Goal: Task Accomplishment & Management: Manage account settings

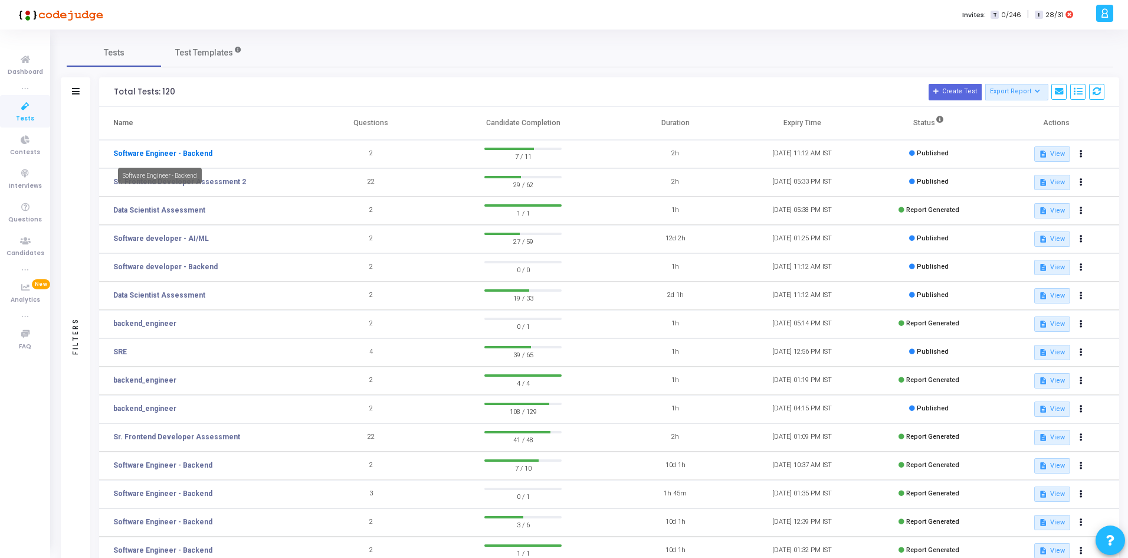
click at [183, 155] on link "Software Engineer - Backend" at bounding box center [162, 153] width 99 height 11
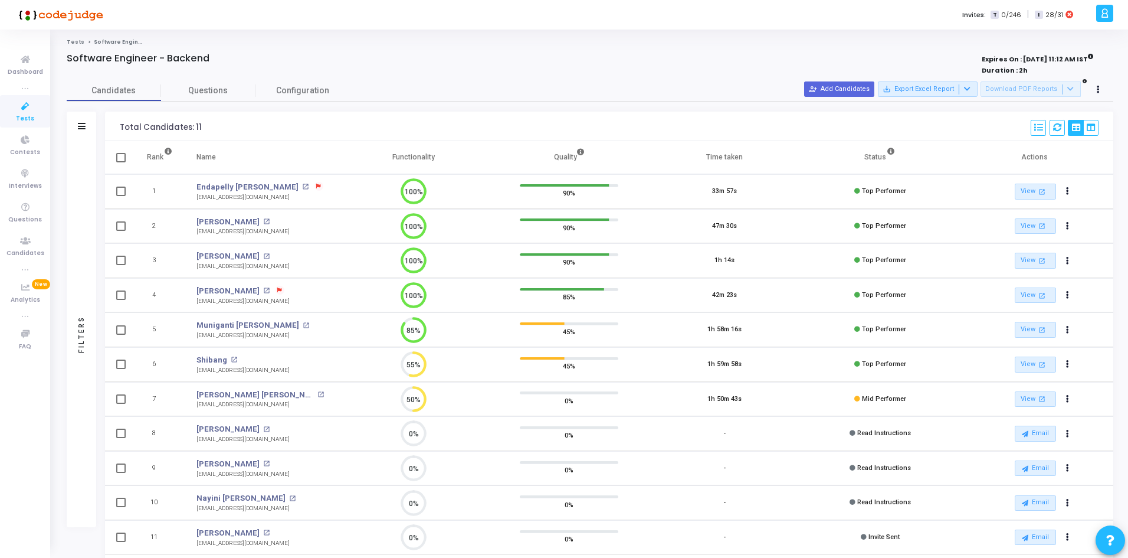
scroll to position [60, 0]
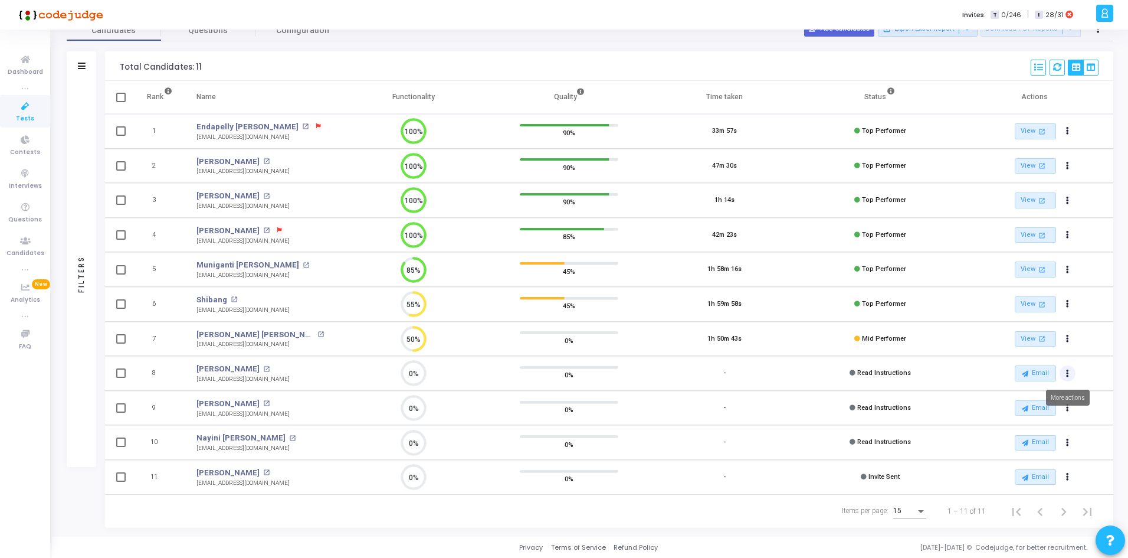
click at [1072, 140] on button "Actions" at bounding box center [1068, 131] width 17 height 17
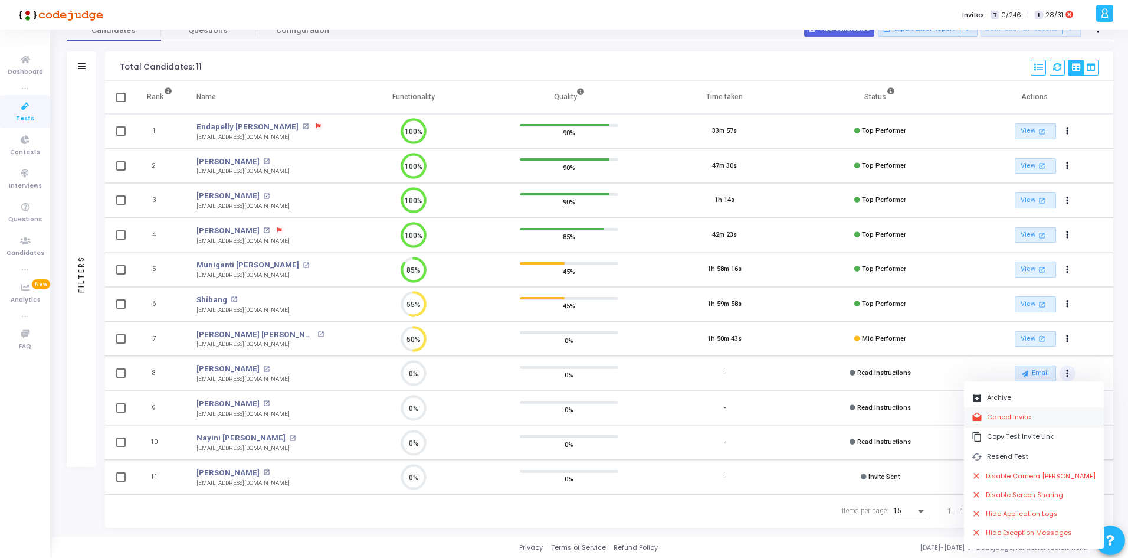
click at [1036, 415] on button "drafts Cancel Invite" at bounding box center [1034, 416] width 140 height 19
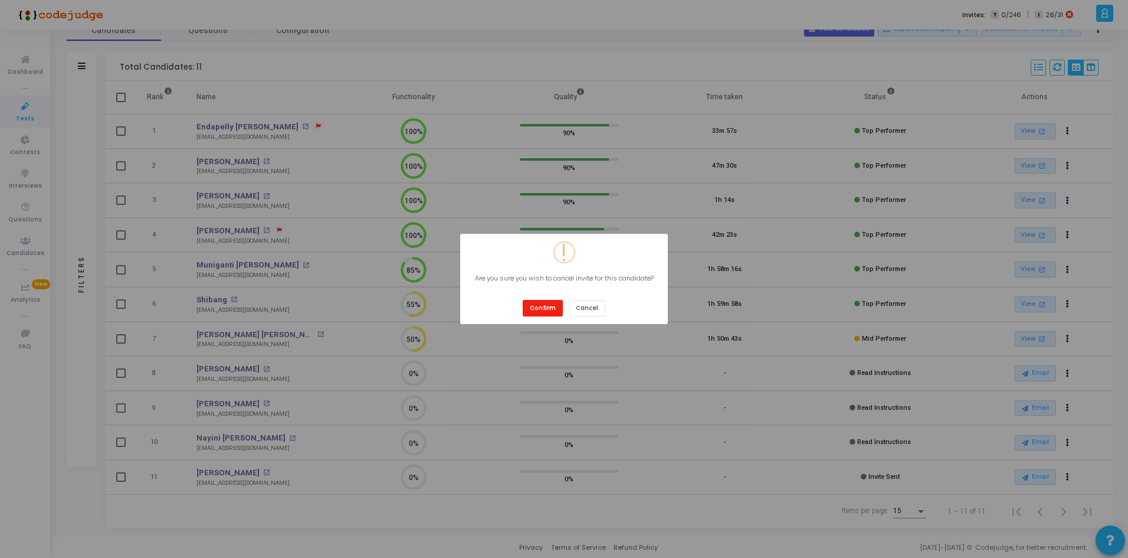
click at [545, 312] on button "Confirm" at bounding box center [543, 308] width 40 height 16
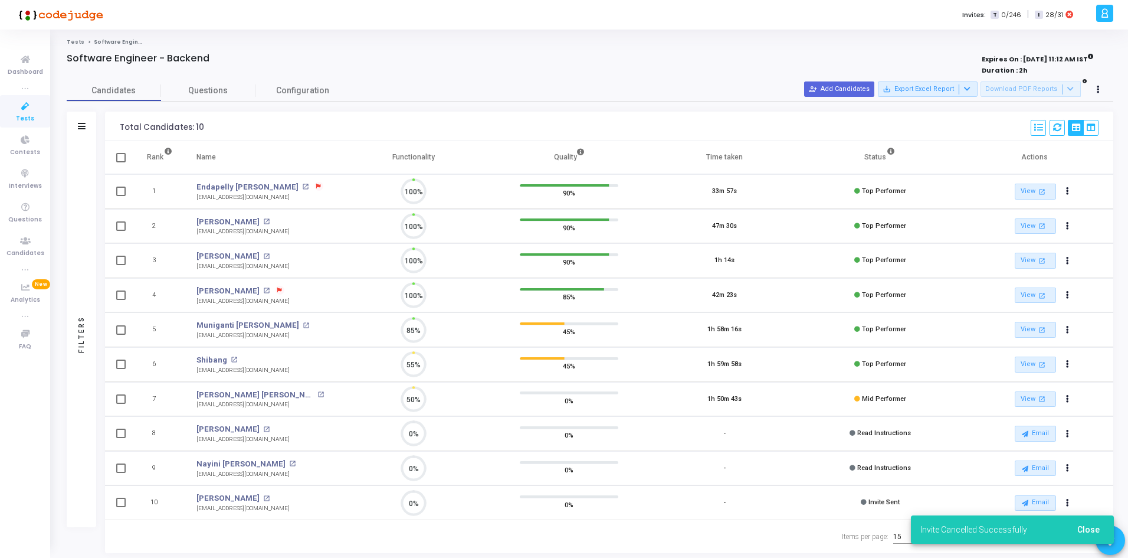
scroll to position [5, 5]
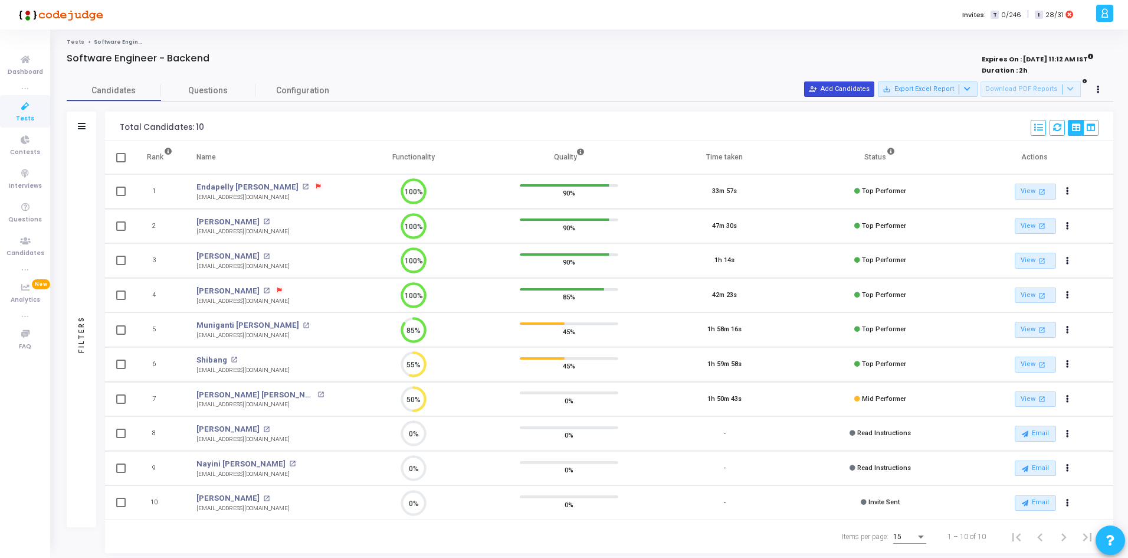
click at [869, 83] on button "person_add_alt Add Candidates" at bounding box center [839, 88] width 70 height 15
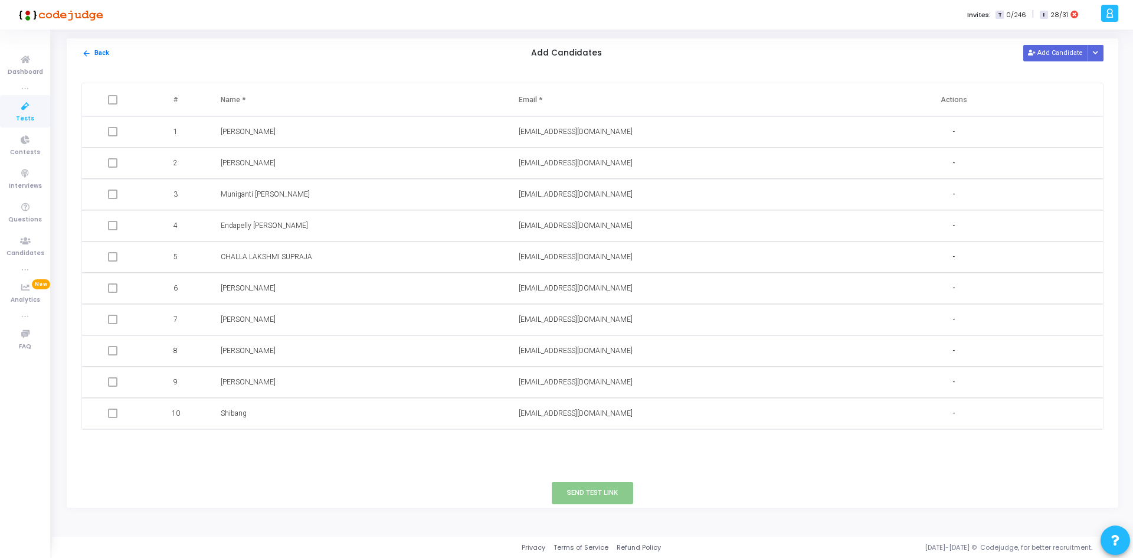
click at [1090, 44] on div "arrow_back Back Add Candidates Add Candidate Upload Candidate List" at bounding box center [592, 53] width 1051 height 30
click at [1091, 44] on div "arrow_back Back Add Candidates Add Candidate Upload Candidate List" at bounding box center [592, 53] width 1051 height 30
click at [1093, 54] on icon "Button group with nested dropdown" at bounding box center [1095, 53] width 5 height 6
click at [1050, 74] on button "Upload Candidate List" at bounding box center [1053, 76] width 90 height 16
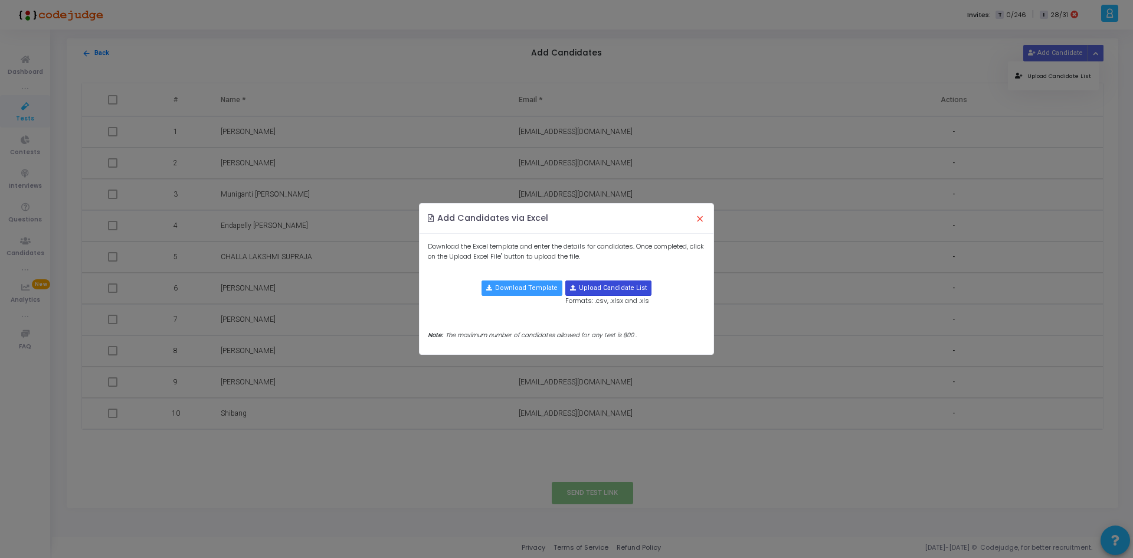
click at [602, 286] on input "file" at bounding box center [608, 288] width 85 height 14
type input "C:\fakepath\candidate-template.csv"
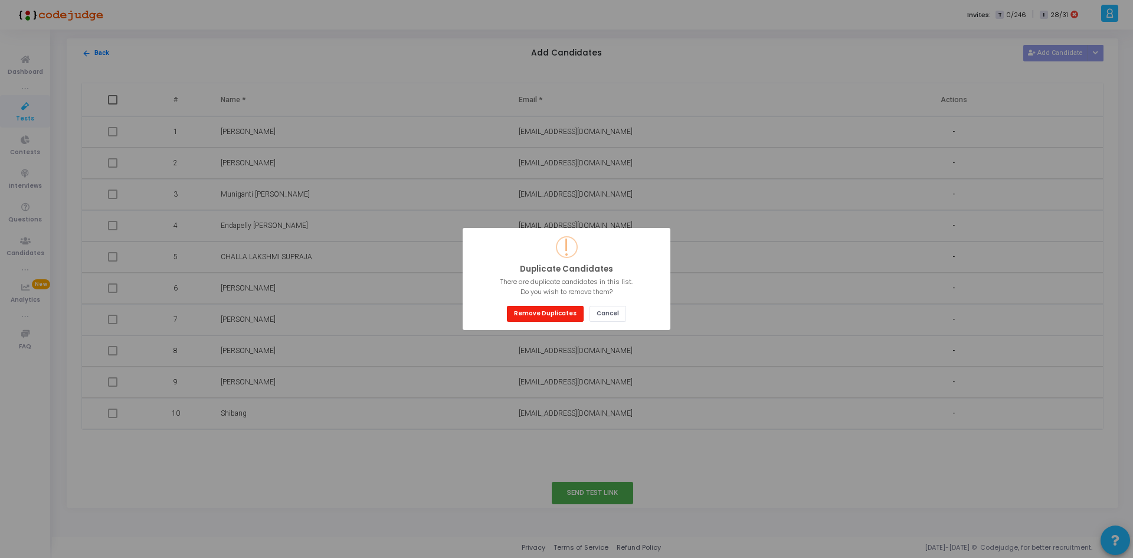
click at [531, 309] on button "Remove Duplicates" at bounding box center [545, 314] width 77 height 16
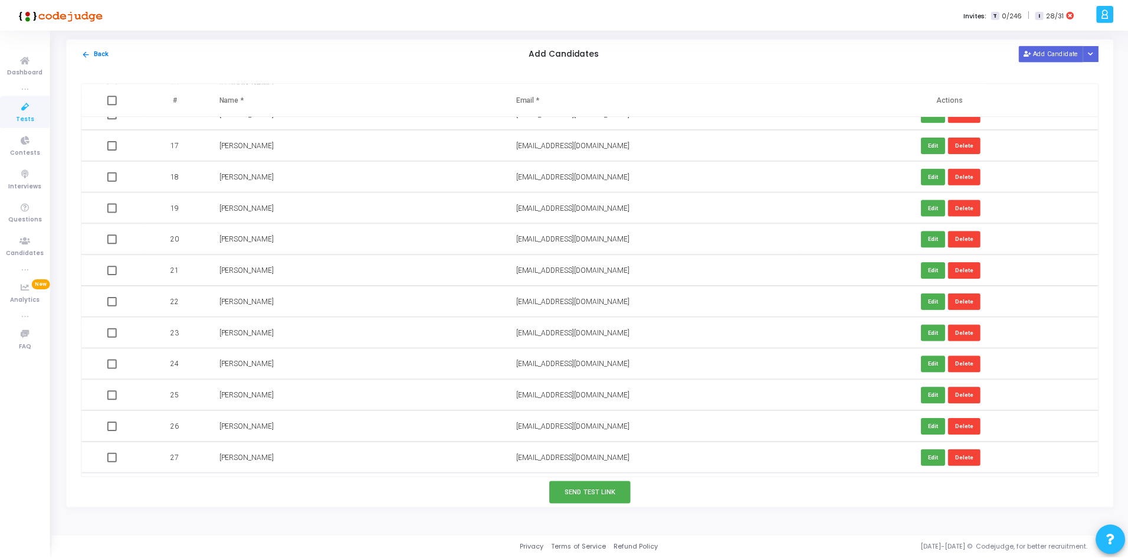
scroll to position [0, 0]
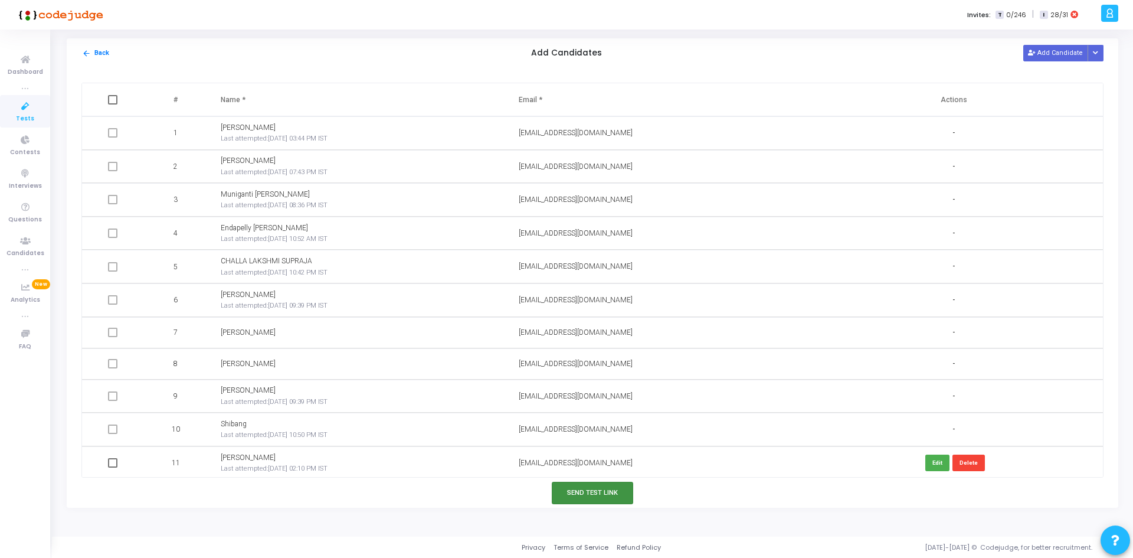
click at [587, 499] on button "Send Test Link" at bounding box center [592, 492] width 81 height 22
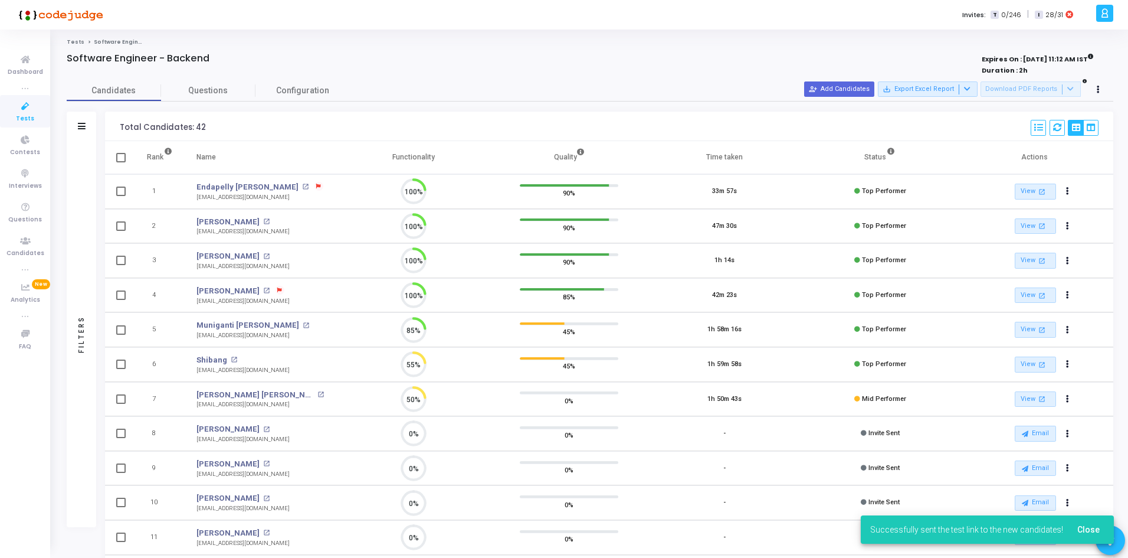
scroll to position [25, 30]
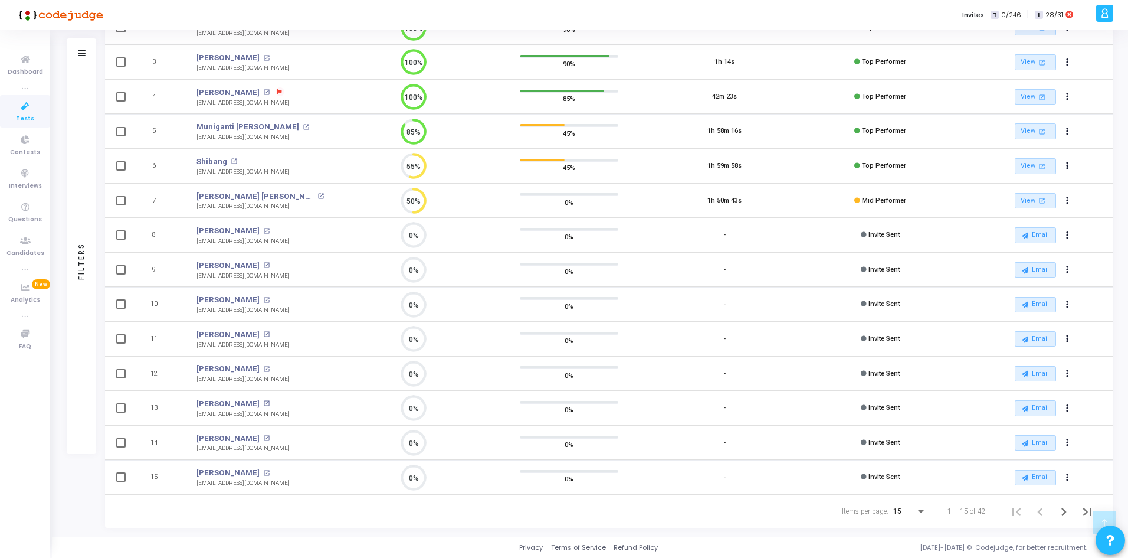
click at [902, 517] on div "15" at bounding box center [909, 513] width 33 height 28
click at [910, 512] on div "15" at bounding box center [904, 511] width 22 height 8
click at [910, 512] on span "50" at bounding box center [910, 504] width 33 height 21
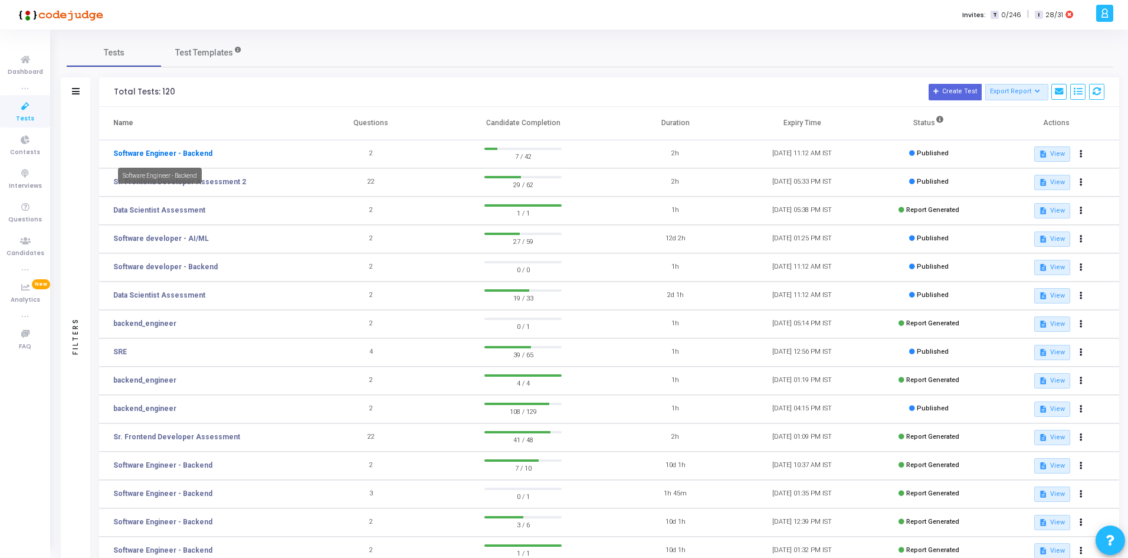
click at [180, 153] on link "Software Engineer - Backend" at bounding box center [162, 153] width 99 height 11
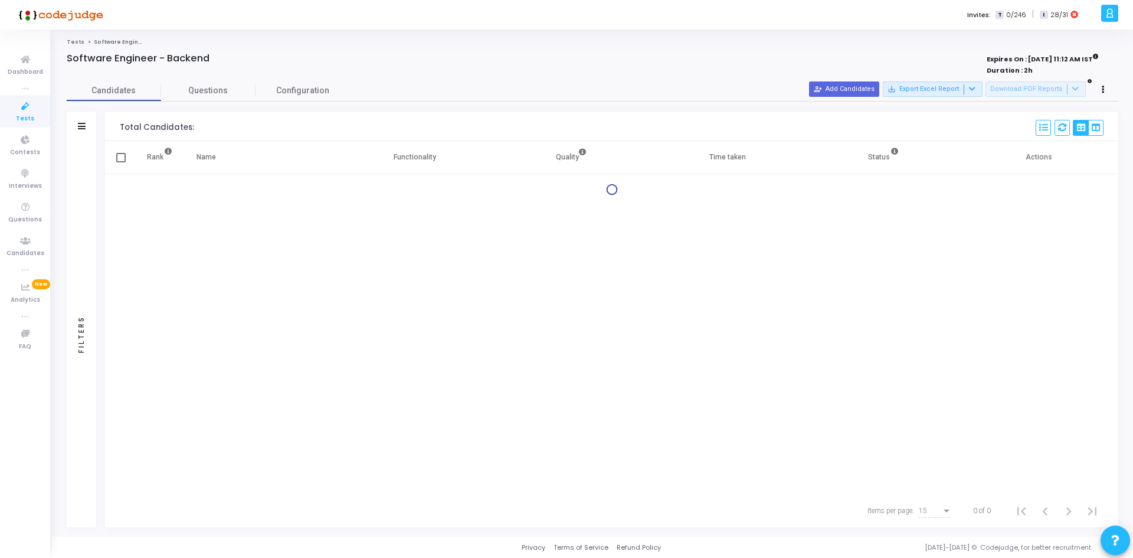
click at [117, 160] on span at bounding box center [120, 157] width 9 height 9
click at [120, 162] on input "checkbox" at bounding box center [120, 162] width 1 height 1
checkbox input "true"
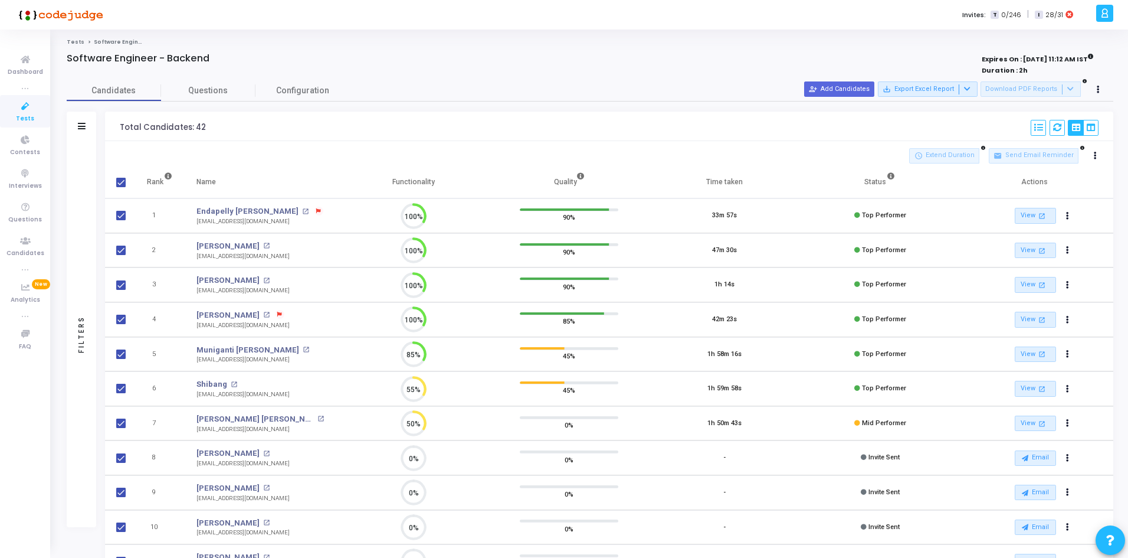
scroll to position [25, 30]
click at [125, 220] on span at bounding box center [120, 215] width 9 height 9
click at [121, 220] on input "checkbox" at bounding box center [120, 220] width 1 height 1
checkbox input "false"
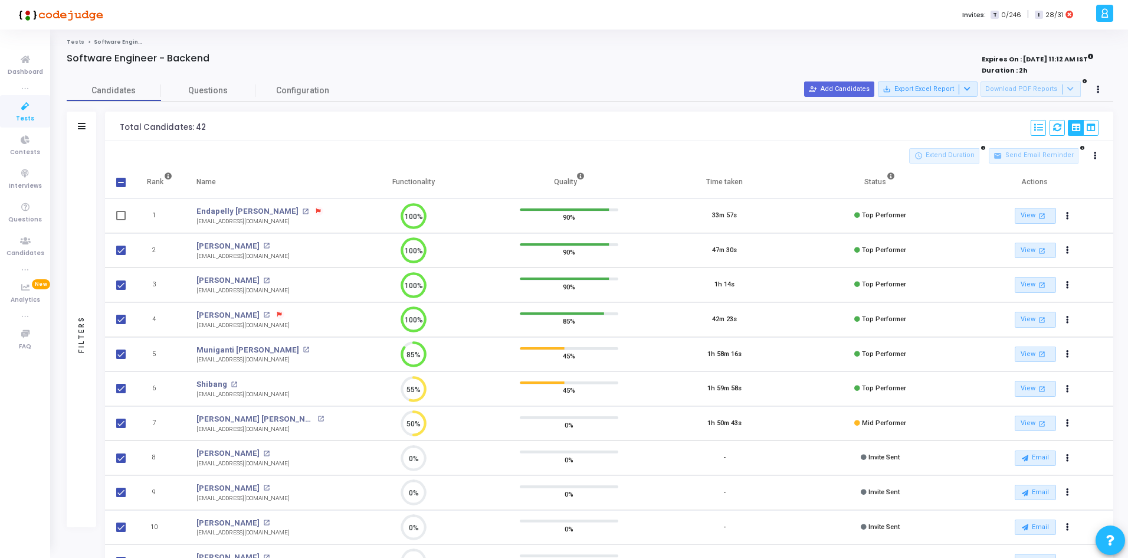
click at [119, 243] on td at bounding box center [120, 250] width 30 height 35
click at [118, 250] on span at bounding box center [120, 249] width 9 height 9
click at [120, 255] on input "checkbox" at bounding box center [120, 255] width 1 height 1
checkbox input "false"
click at [120, 284] on span at bounding box center [120, 284] width 9 height 9
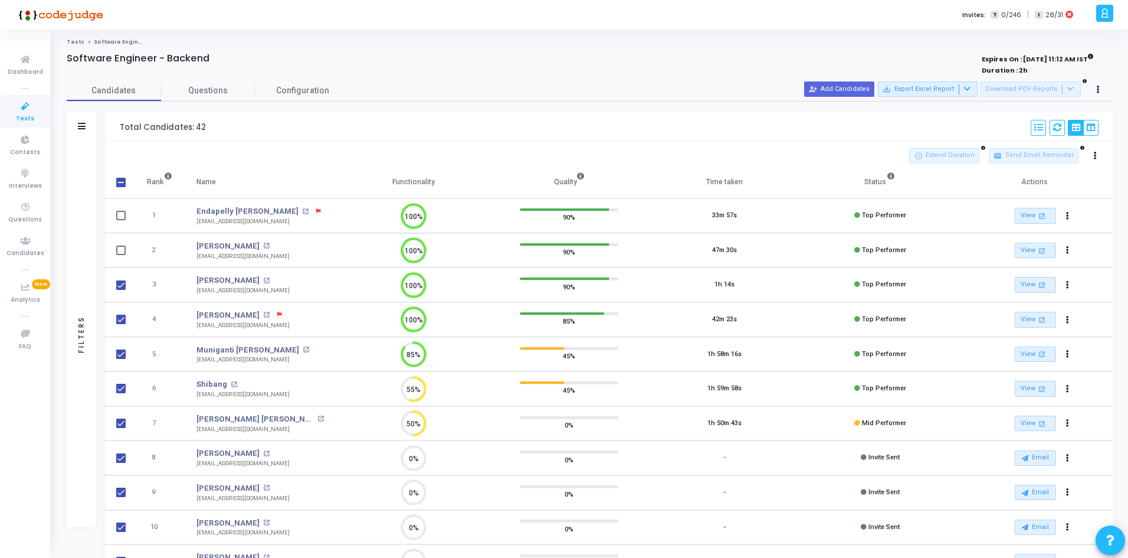
click at [120, 290] on input "checkbox" at bounding box center [120, 290] width 1 height 1
checkbox input "false"
click at [123, 322] on span at bounding box center [120, 319] width 9 height 9
click at [121, 324] on input "checkbox" at bounding box center [120, 324] width 1 height 1
checkbox input "false"
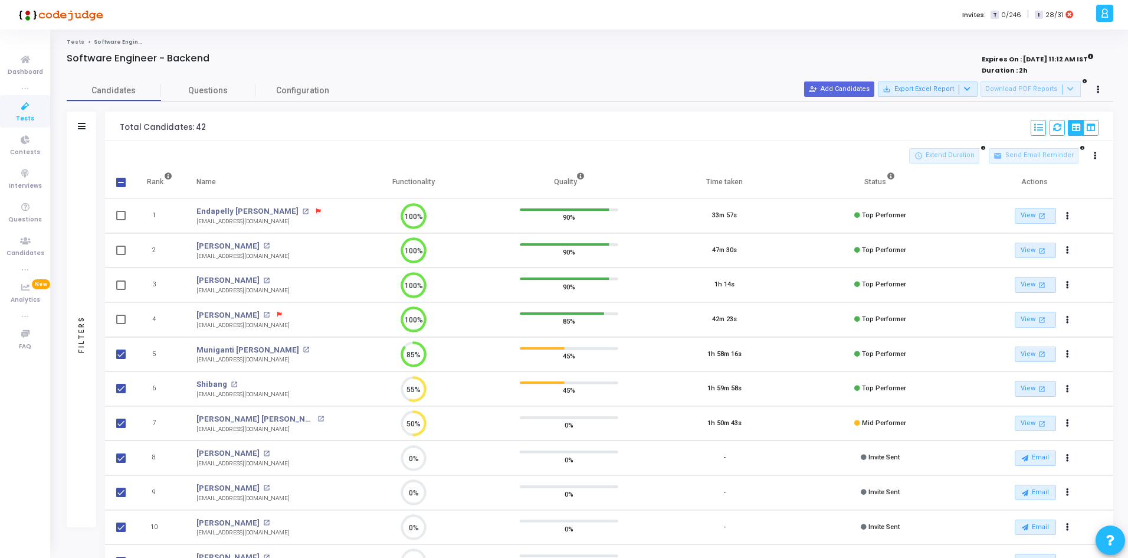
click at [120, 346] on td at bounding box center [120, 354] width 30 height 35
click at [120, 353] on span at bounding box center [120, 353] width 9 height 9
click at [120, 359] on input "checkbox" at bounding box center [120, 359] width 1 height 1
checkbox input "false"
click at [118, 395] on td at bounding box center [120, 388] width 30 height 35
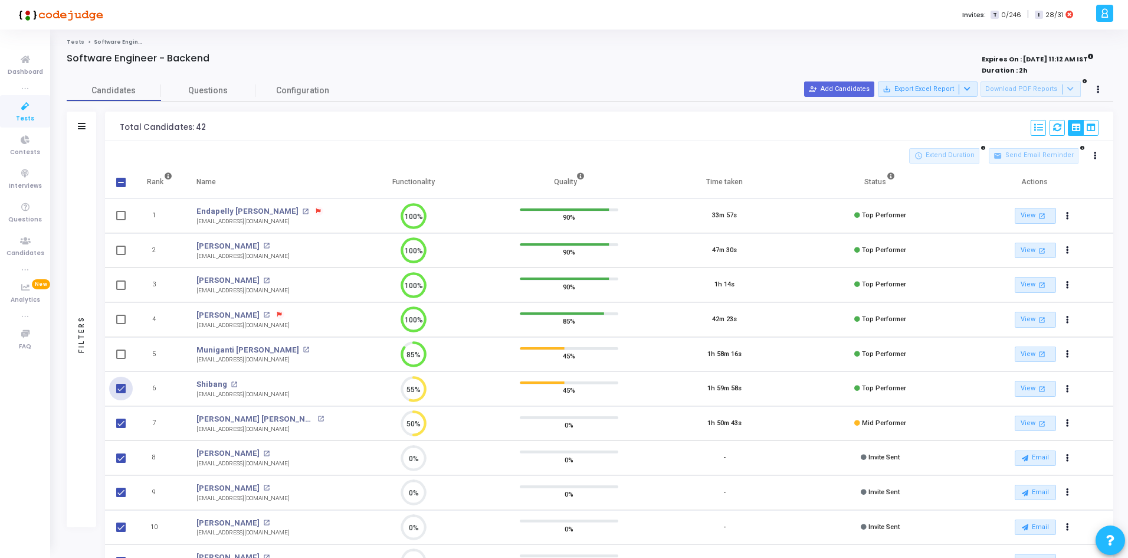
click at [123, 386] on span at bounding box center [120, 388] width 9 height 9
click at [121, 393] on input "checkbox" at bounding box center [120, 393] width 1 height 1
checkbox input "false"
click at [119, 421] on span at bounding box center [120, 422] width 9 height 9
click at [120, 428] on input "checkbox" at bounding box center [120, 428] width 1 height 1
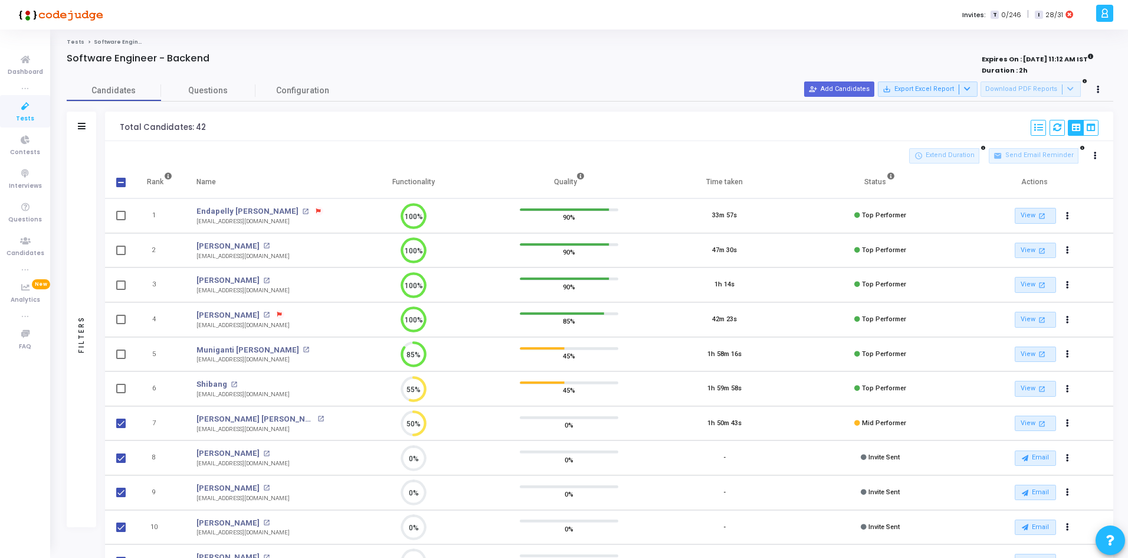
checkbox input "false"
click at [1102, 89] on button at bounding box center [1098, 89] width 17 height 17
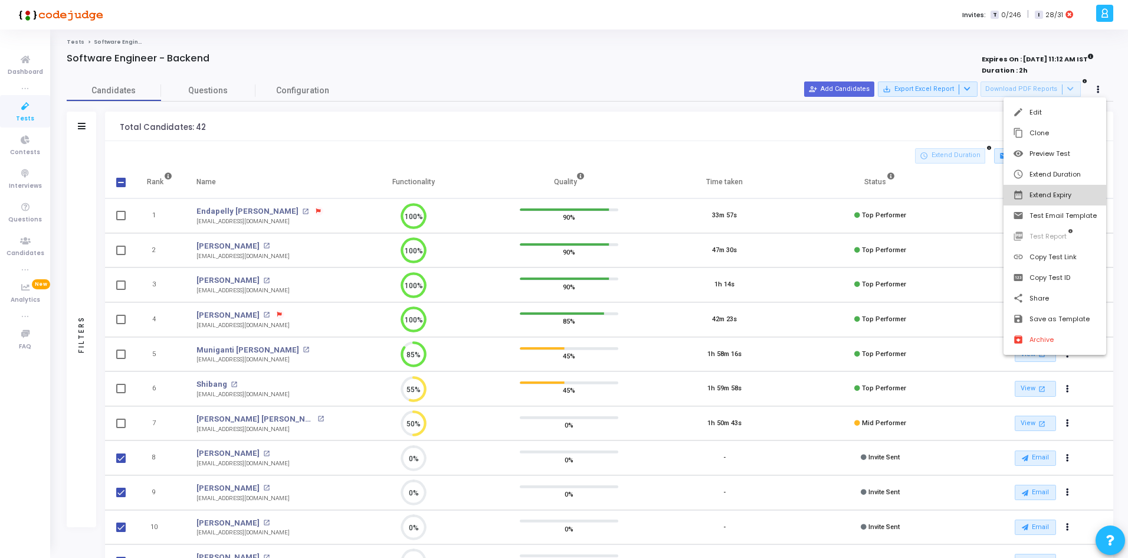
click at [1046, 199] on button "date_range Extend Expiry" at bounding box center [1055, 195] width 103 height 21
click at [954, 285] on span "27" at bounding box center [953, 290] width 15 height 15
click at [980, 365] on span "Set" at bounding box center [984, 367] width 60 height 13
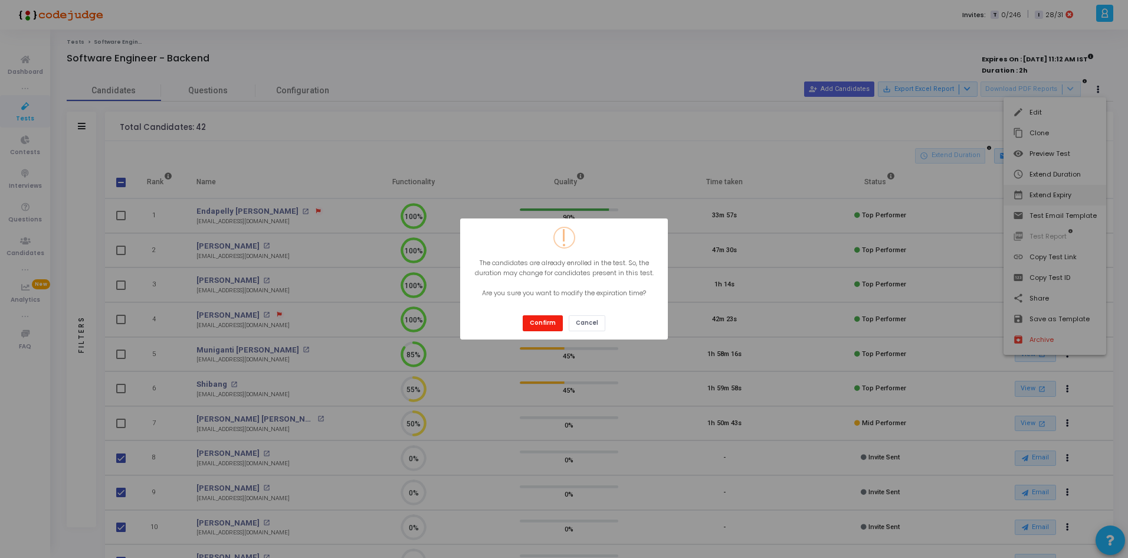
click at [549, 319] on button "Confirm" at bounding box center [543, 323] width 40 height 16
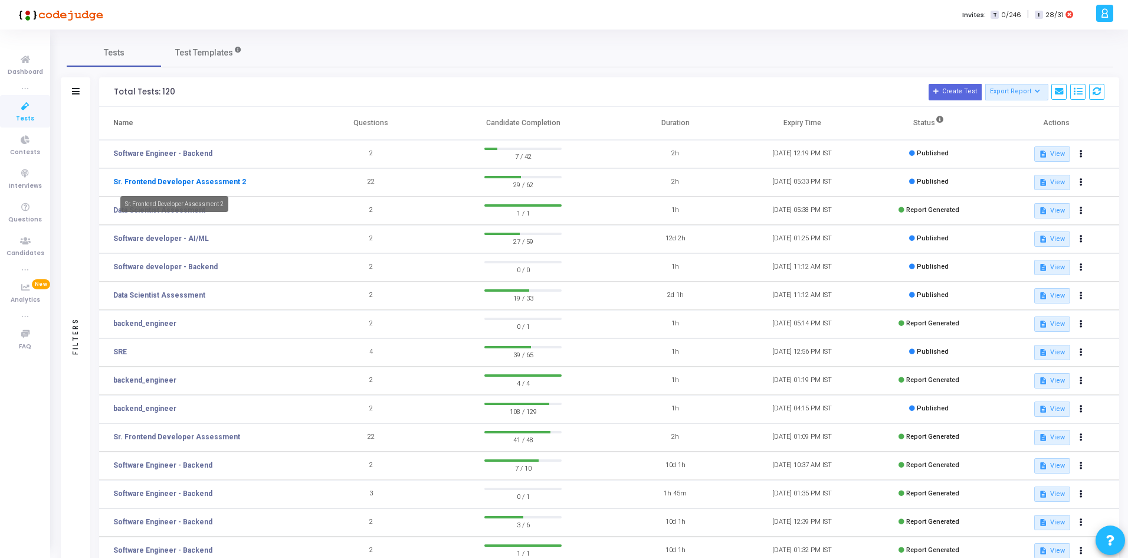
click at [215, 179] on link "Sr. Frontend Developer Assessment 2" at bounding box center [179, 181] width 133 height 11
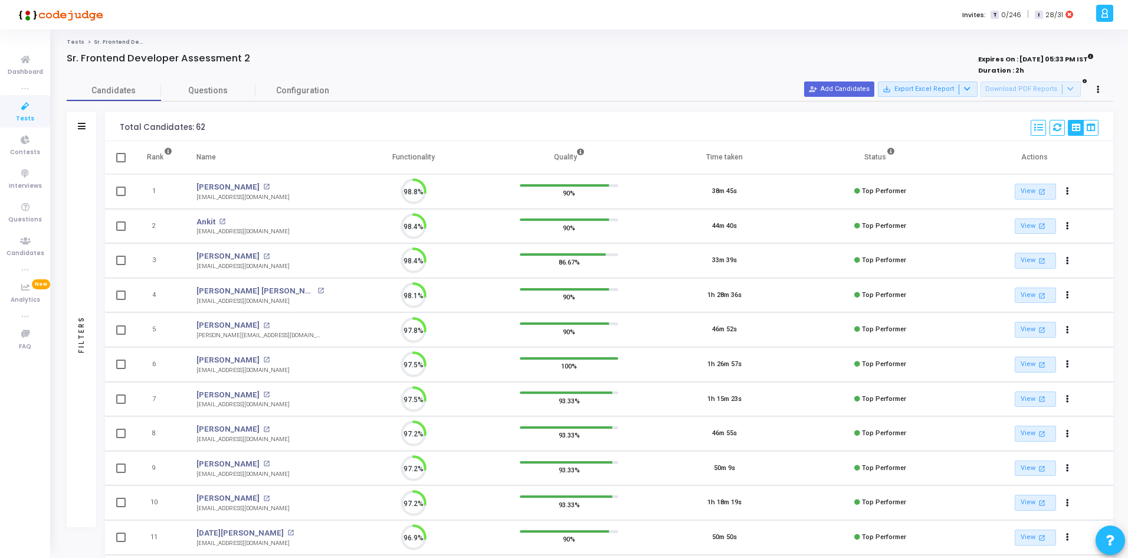
click at [85, 128] on icon at bounding box center [82, 126] width 8 height 6
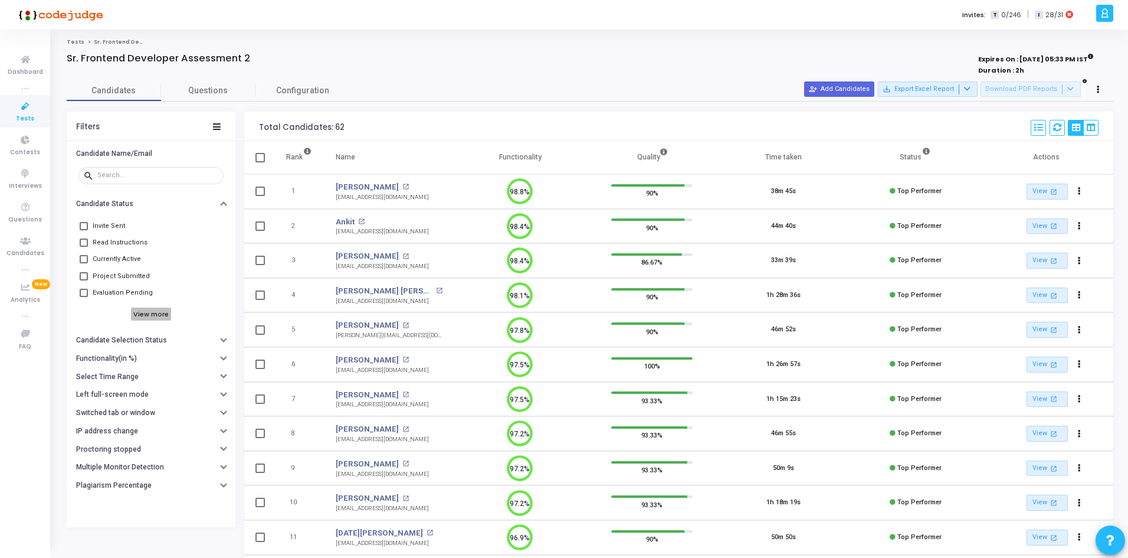
click at [137, 314] on h6 "View more" at bounding box center [151, 313] width 41 height 13
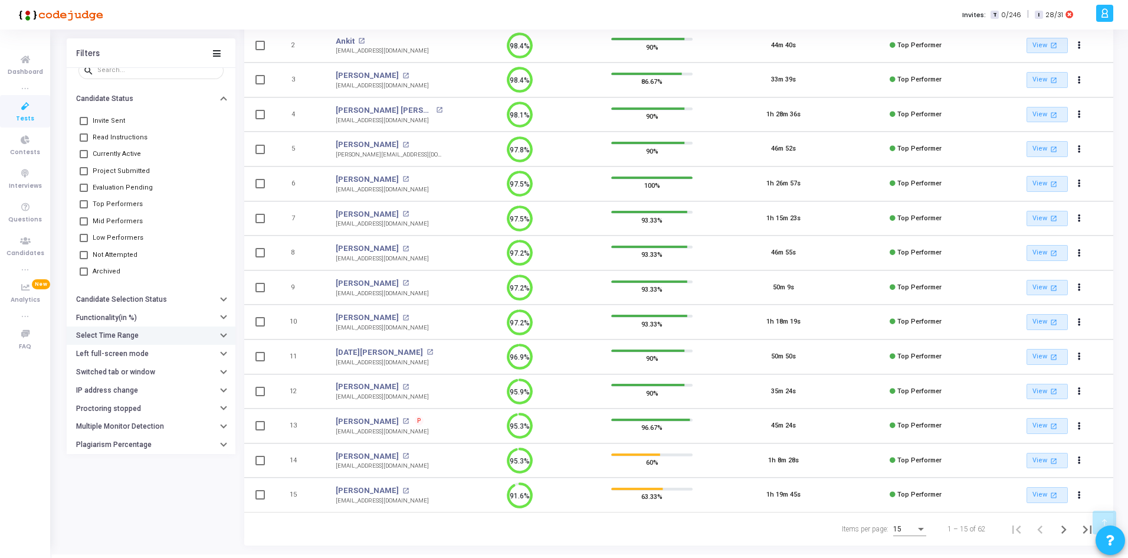
click at [150, 337] on button "Select Time Range" at bounding box center [151, 335] width 169 height 18
click at [139, 358] on input "text" at bounding box center [175, 359] width 87 height 7
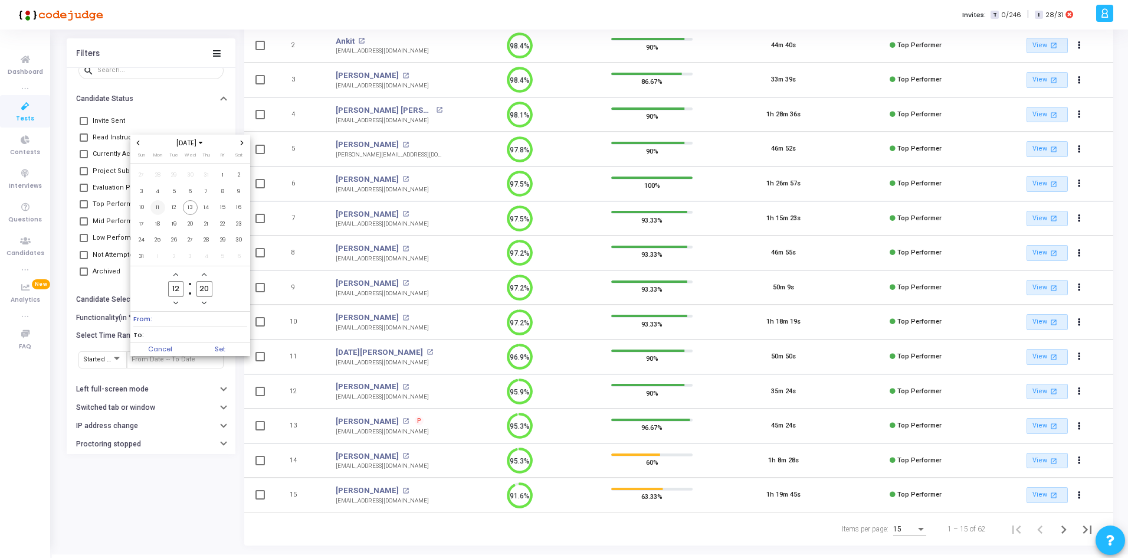
click at [159, 206] on span "11" at bounding box center [157, 207] width 15 height 15
click at [210, 345] on span "Set" at bounding box center [220, 349] width 60 height 13
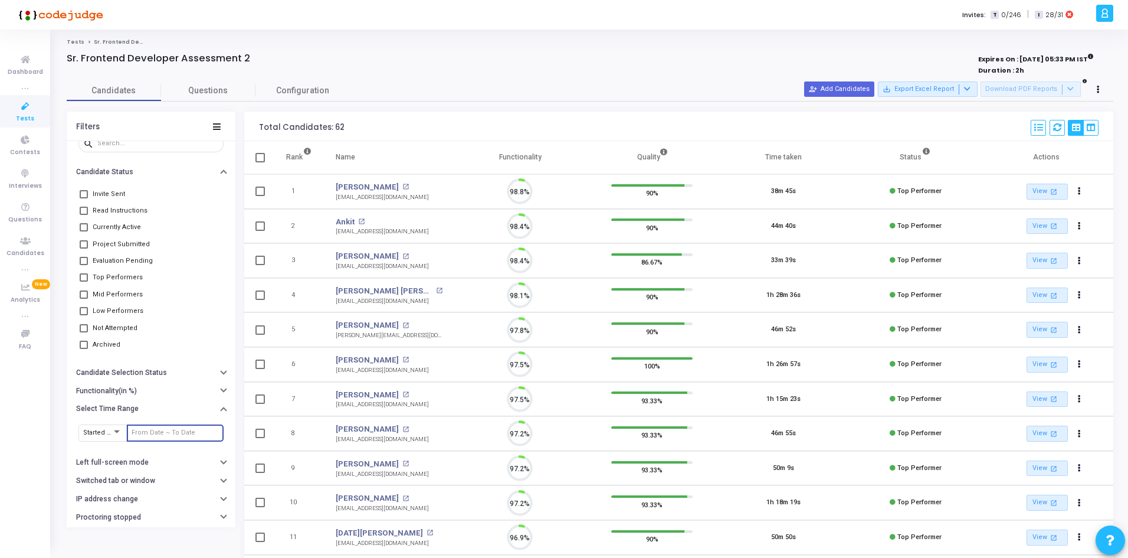
scroll to position [25, 30]
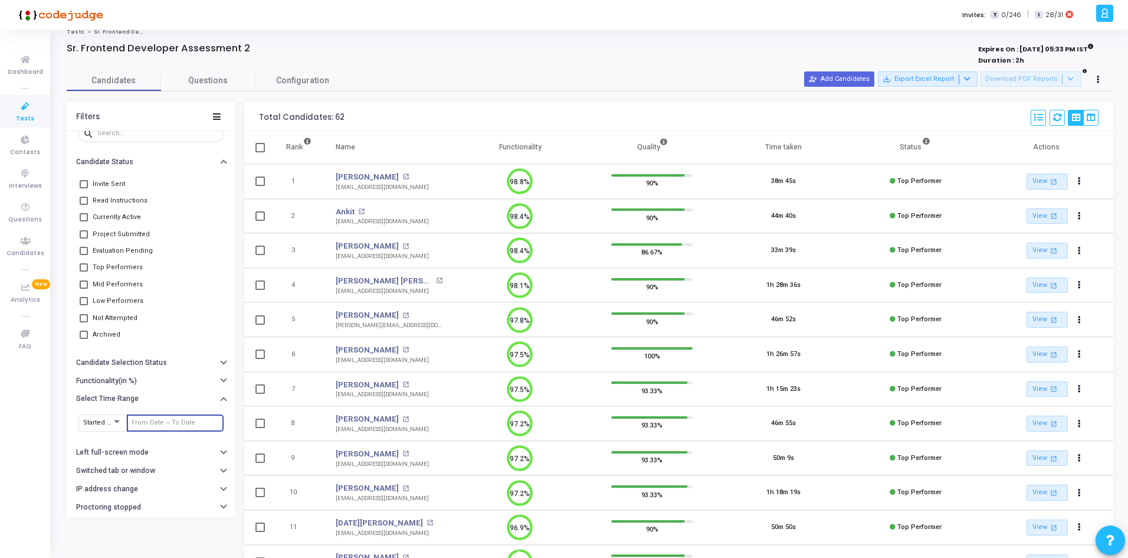
click at [140, 421] on input "text" at bounding box center [175, 422] width 87 height 7
click at [162, 270] on span "11" at bounding box center [157, 270] width 15 height 15
click at [191, 268] on span "13" at bounding box center [190, 270] width 15 height 15
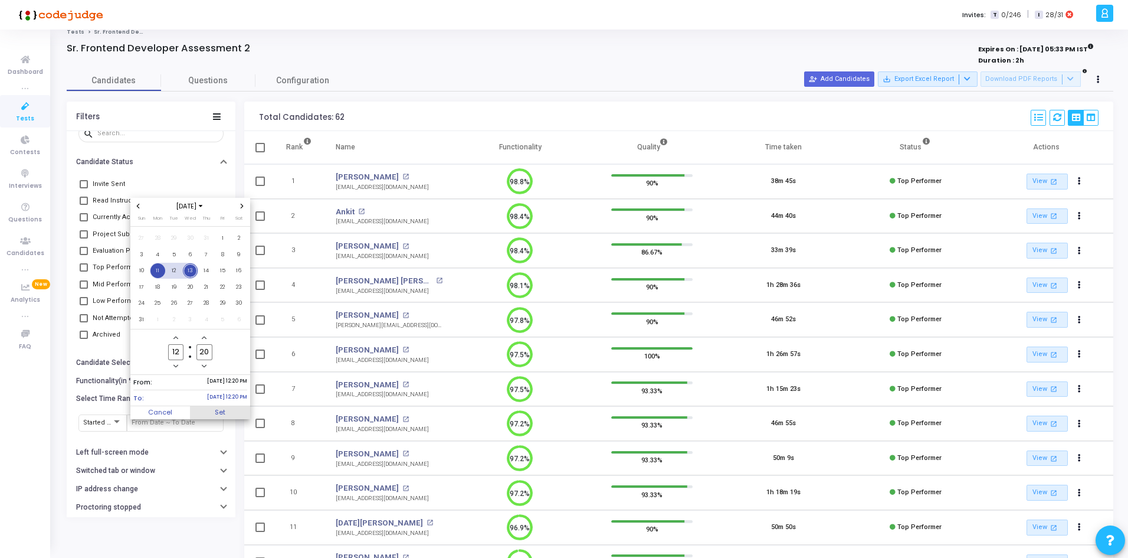
click at [224, 411] on span "Set" at bounding box center [220, 412] width 60 height 13
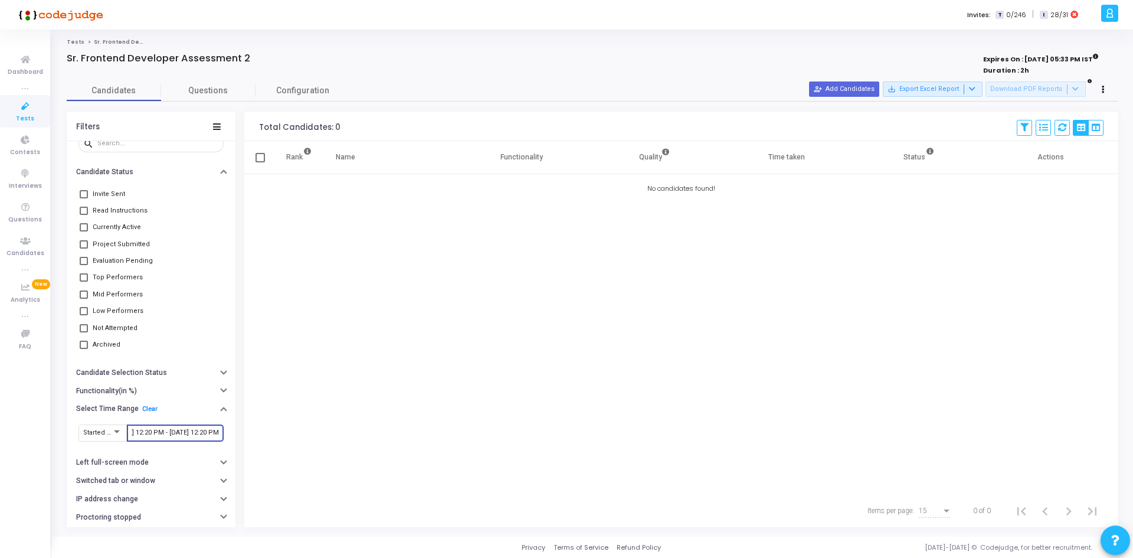
drag, startPoint x: 145, startPoint y: 431, endPoint x: 148, endPoint y: 425, distance: 7.1
click at [148, 425] on div "[DATE] 12:20 PM - [DATE] 12:20 PM" at bounding box center [175, 431] width 87 height 19
click at [109, 435] on span "Started At" at bounding box center [98, 432] width 30 height 8
click at [121, 456] on span "Invited At" at bounding box center [107, 452] width 48 height 19
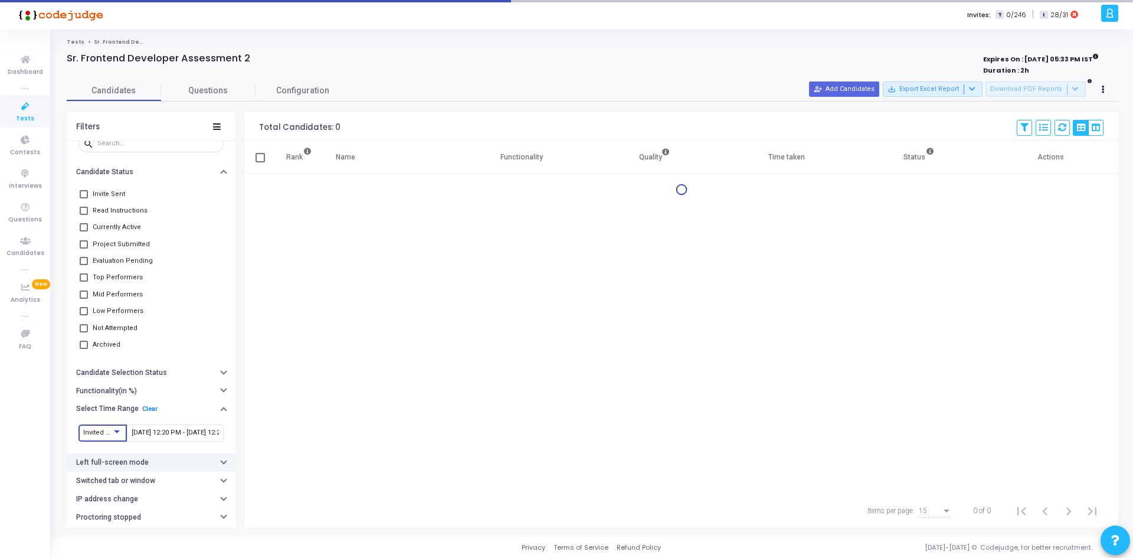
click at [123, 456] on button "Left full-screen mode" at bounding box center [151, 462] width 169 height 18
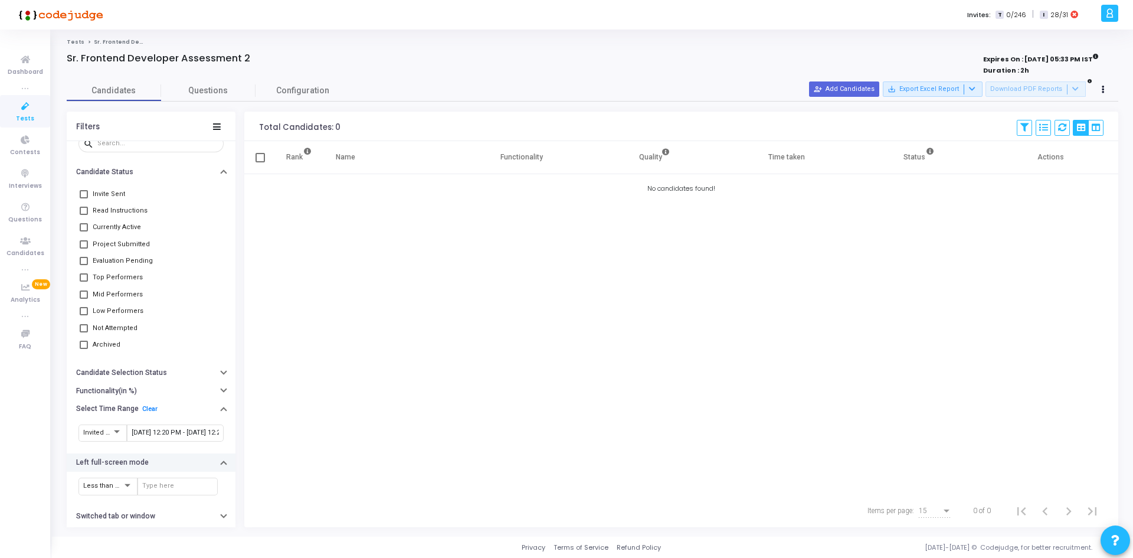
click at [123, 456] on button "Left full-screen mode" at bounding box center [151, 462] width 169 height 18
click at [135, 437] on div "[DATE] 12:20 PM - [DATE] 12:20 PM" at bounding box center [175, 431] width 87 height 19
click at [147, 431] on input "[DATE] 12:20 PM - [DATE] 12:20 PM" at bounding box center [175, 432] width 87 height 7
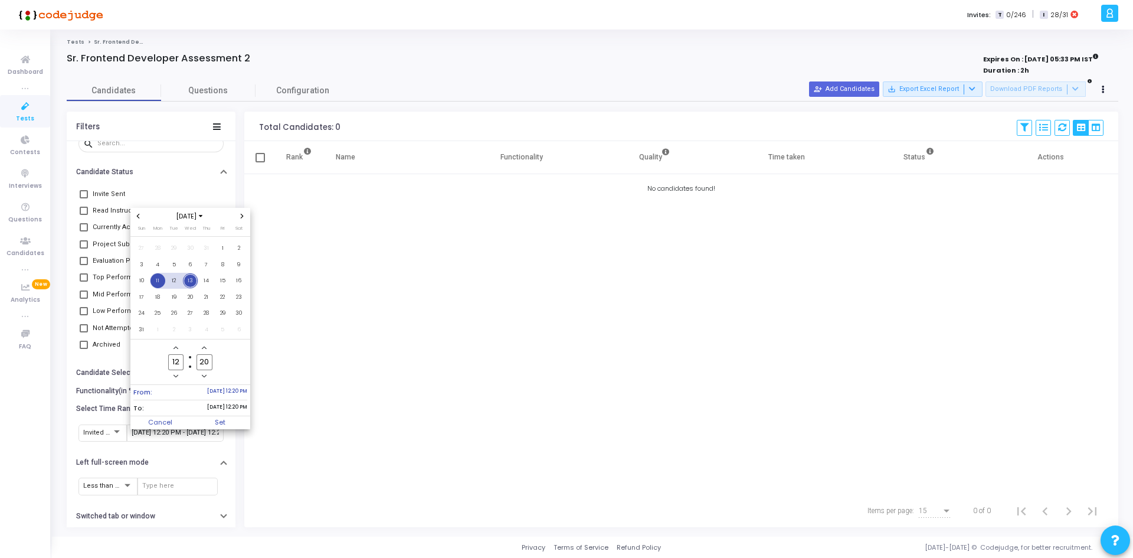
click at [186, 389] on span "From: [DATE] 12:20 PM" at bounding box center [190, 392] width 114 height 15
click at [143, 268] on span "3" at bounding box center [141, 264] width 15 height 15
click at [189, 296] on span "20" at bounding box center [190, 297] width 15 height 15
click at [227, 424] on span "Set" at bounding box center [220, 422] width 60 height 13
type input "[DATE] 12:20 PM - [DATE] 12:20 PM"
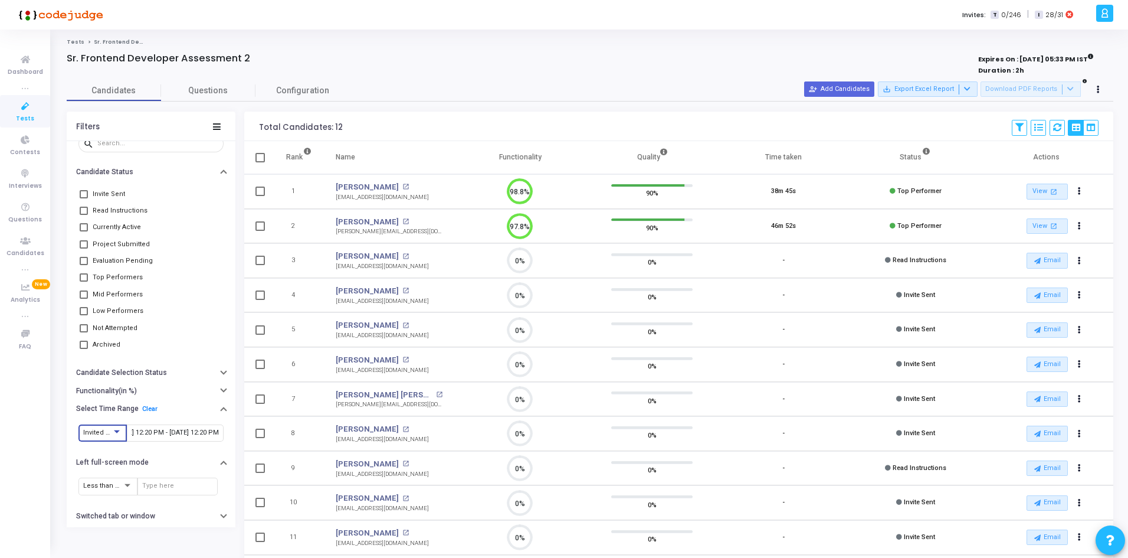
click at [108, 431] on span "Invited At" at bounding box center [97, 432] width 28 height 8
click at [107, 417] on span "Started At" at bounding box center [107, 413] width 48 height 19
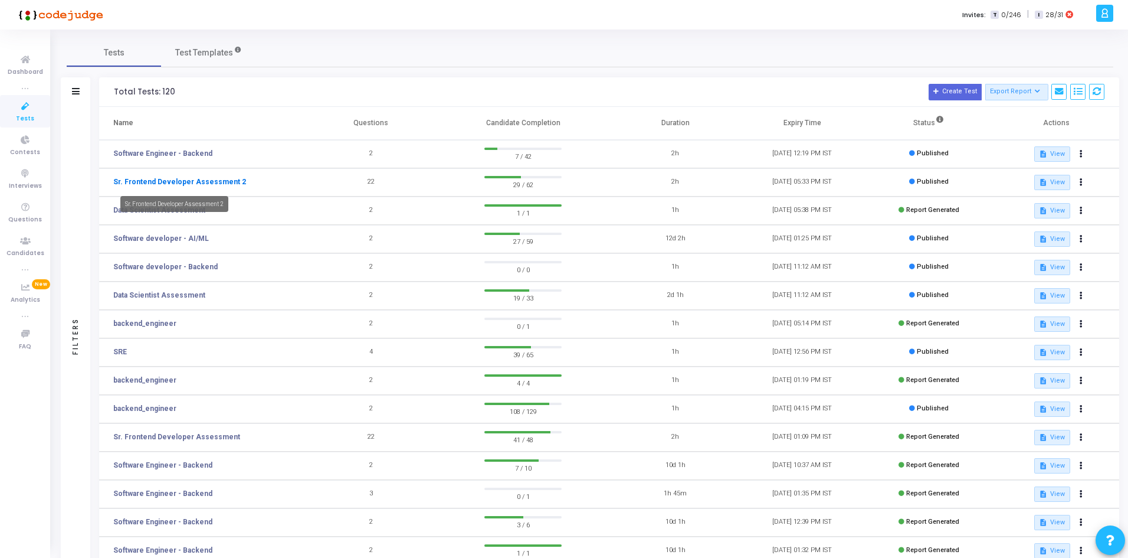
click at [177, 181] on link "Sr. Frontend Developer Assessment 2" at bounding box center [179, 181] width 133 height 11
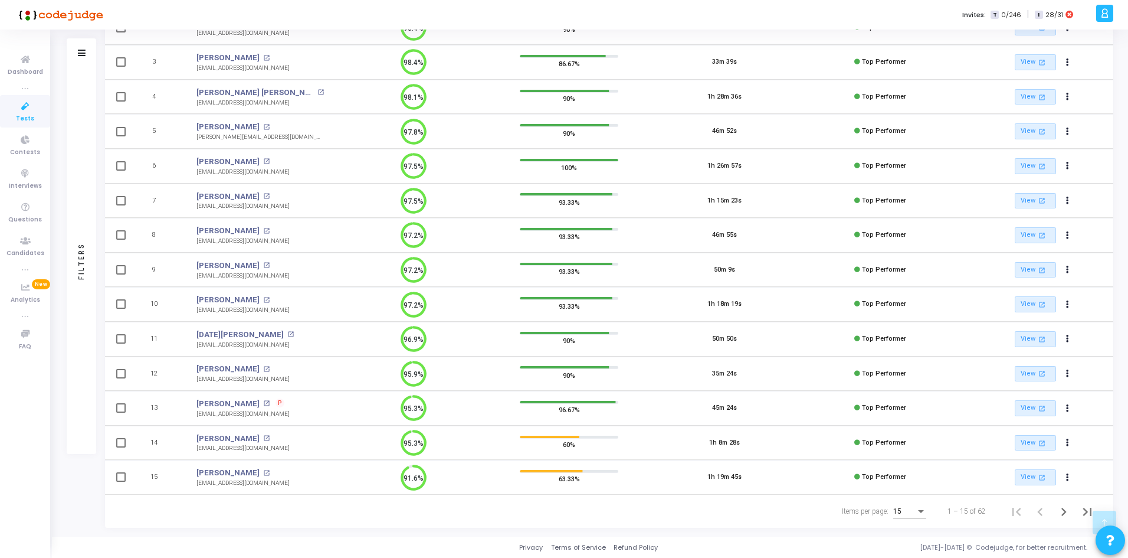
click at [911, 515] on div "15" at bounding box center [909, 508] width 33 height 19
click at [915, 506] on span "50" at bounding box center [910, 504] width 33 height 21
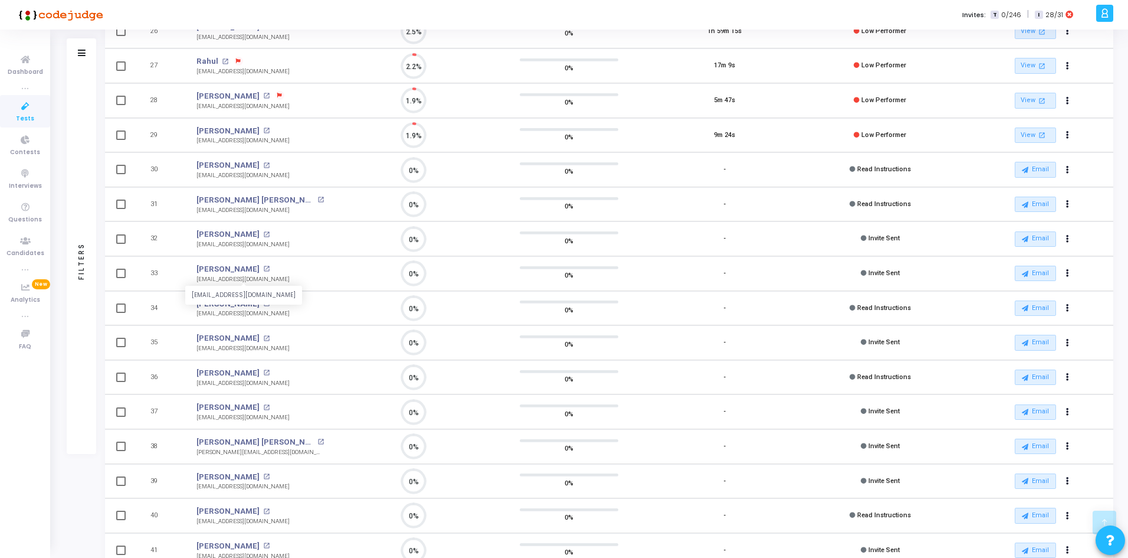
drag, startPoint x: 258, startPoint y: 281, endPoint x: 186, endPoint y: 276, distance: 72.8
click at [186, 276] on td "Shivani open_in_new shivanishri085@gmail.com shivanishri085@gmail.com" at bounding box center [260, 273] width 151 height 35
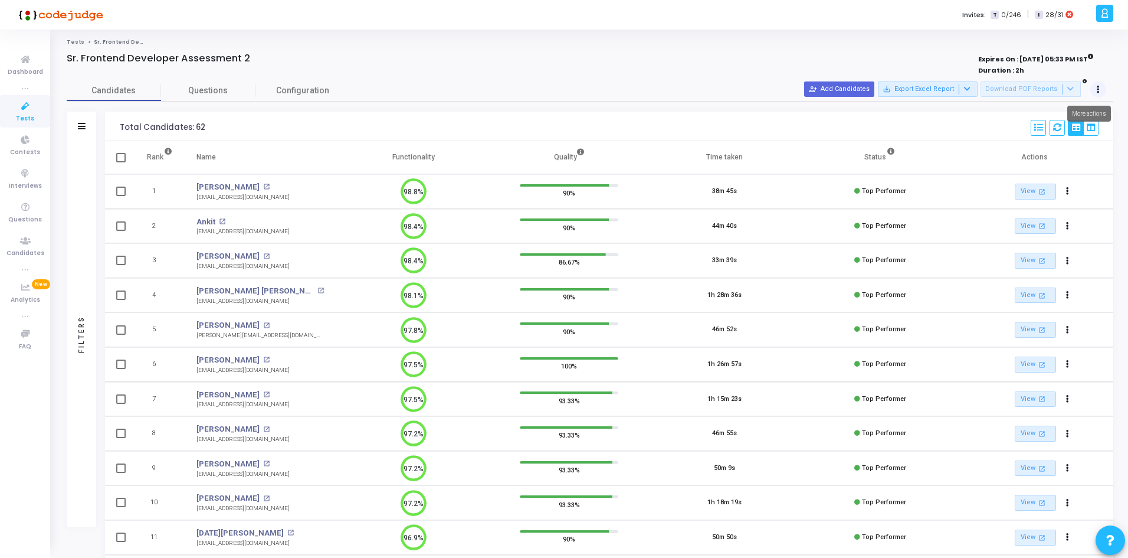
click at [1097, 87] on icon at bounding box center [1098, 90] width 3 height 6
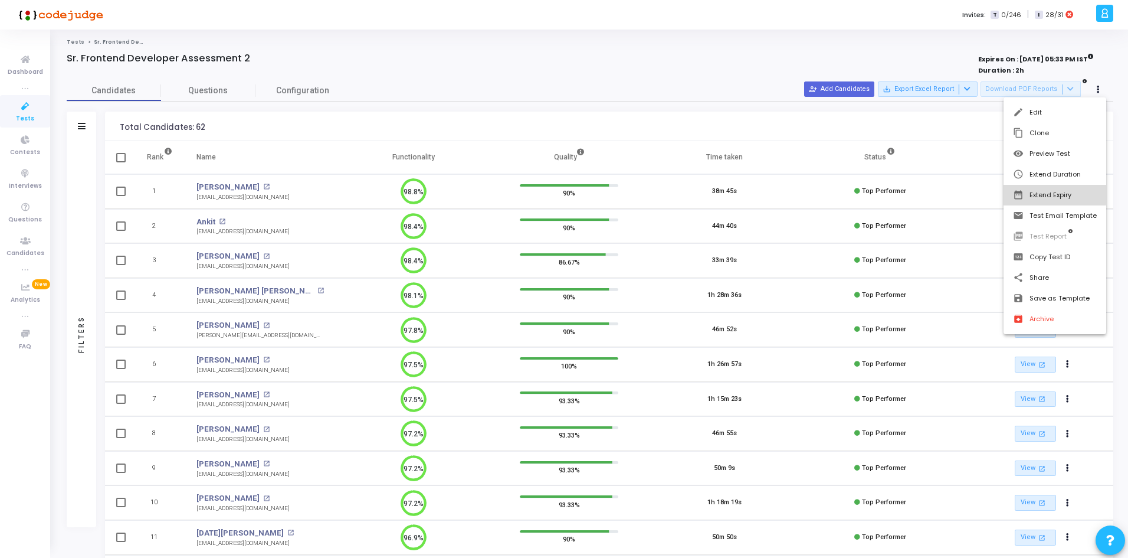
click at [1049, 192] on button "date_range Extend Expiry" at bounding box center [1055, 195] width 103 height 21
click at [952, 275] on span "20" at bounding box center [953, 273] width 15 height 15
click at [978, 363] on span "Set" at bounding box center [984, 367] width 60 height 13
